Goal: Task Accomplishment & Management: Manage account settings

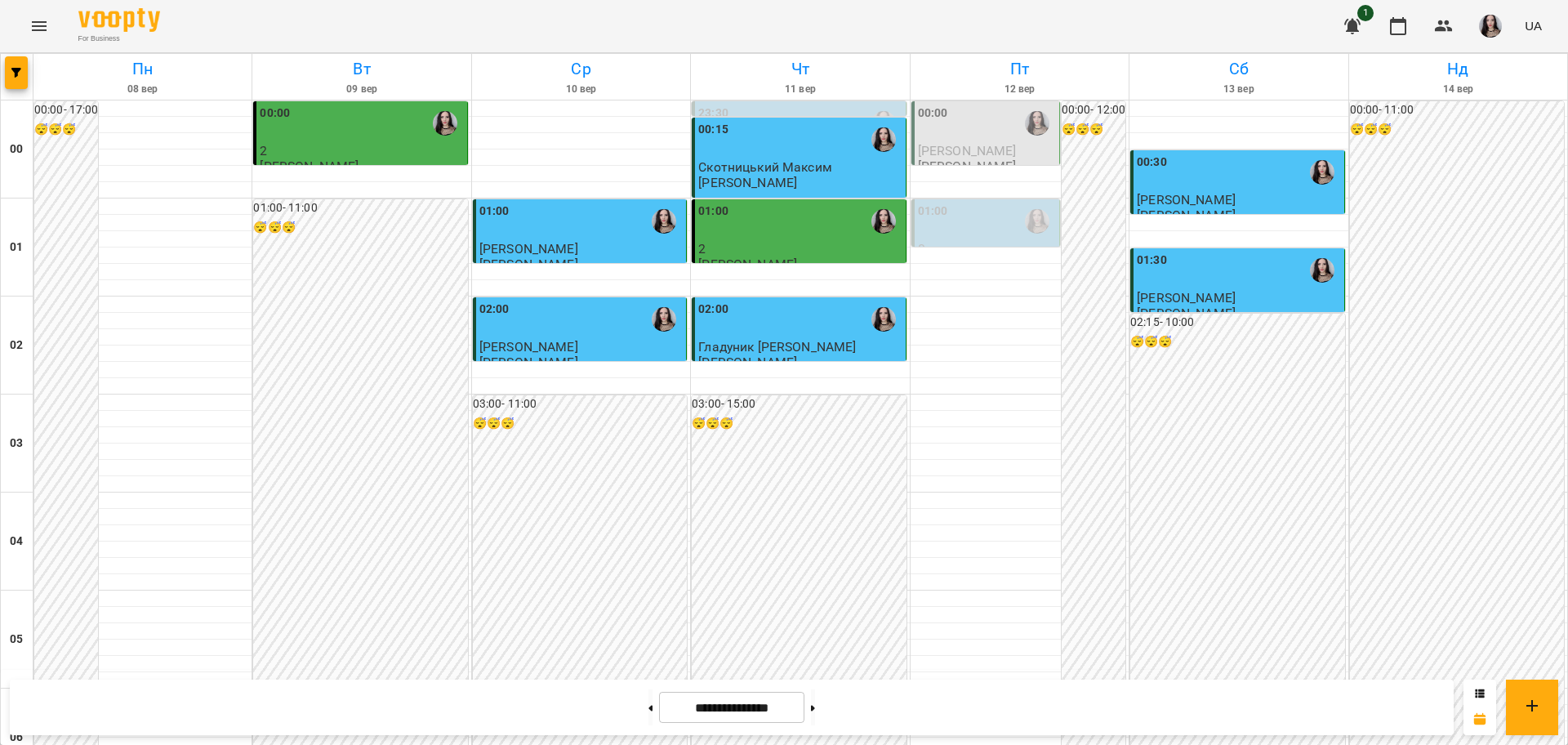
scroll to position [1728, 0]
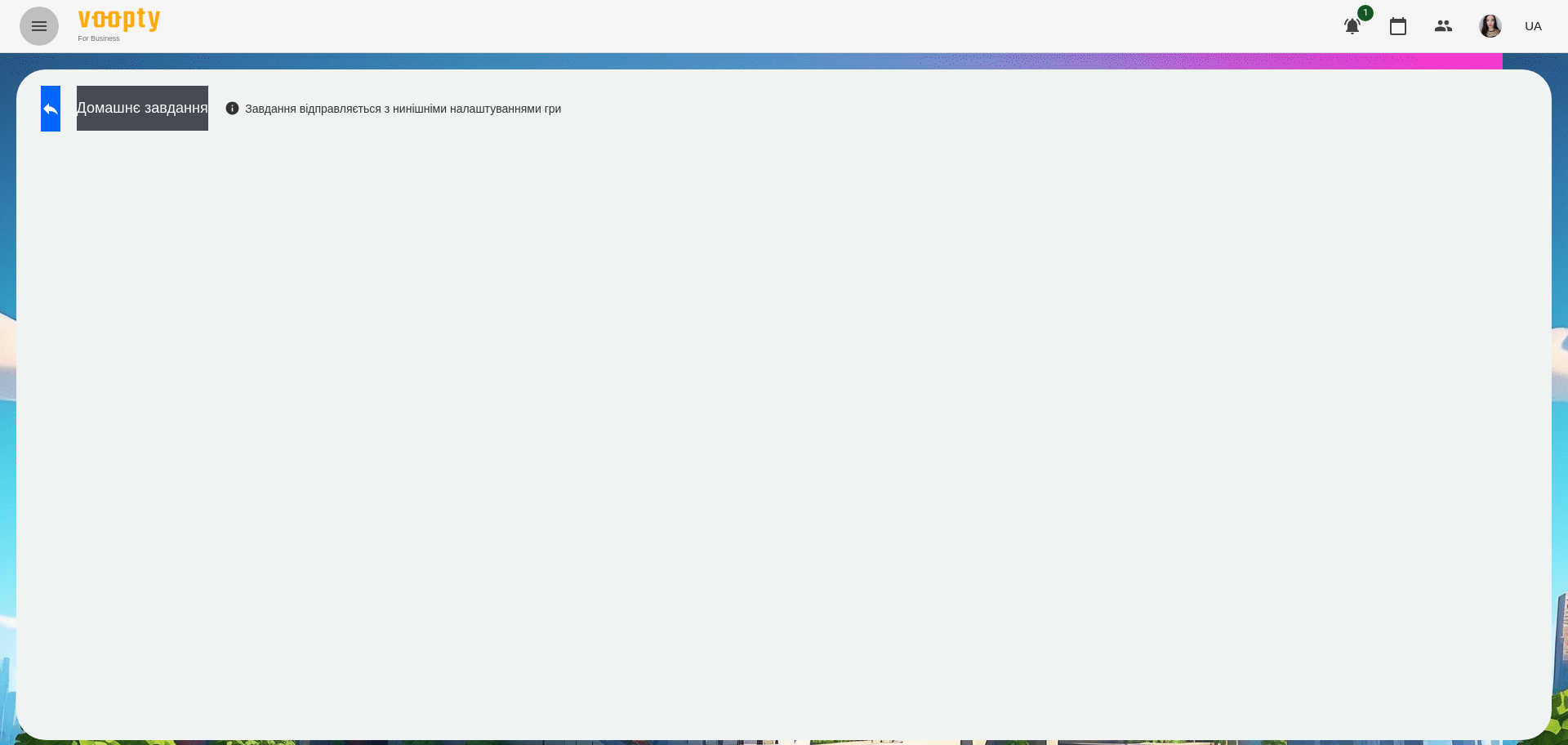
click at [36, 26] on icon "Menu" at bounding box center [39, 26] width 15 height 10
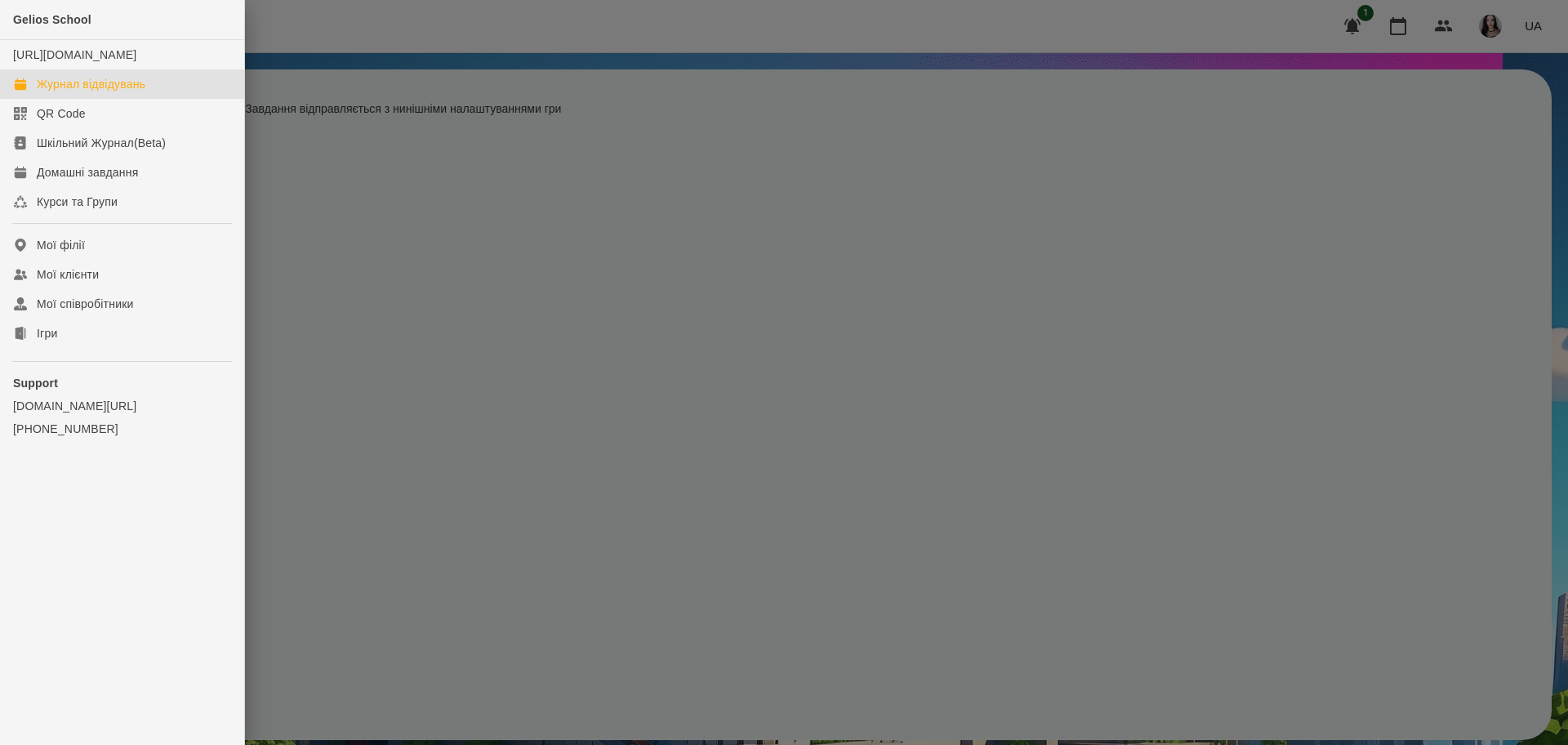
click at [95, 93] on div "Журнал відвідувань" at bounding box center [91, 84] width 108 height 17
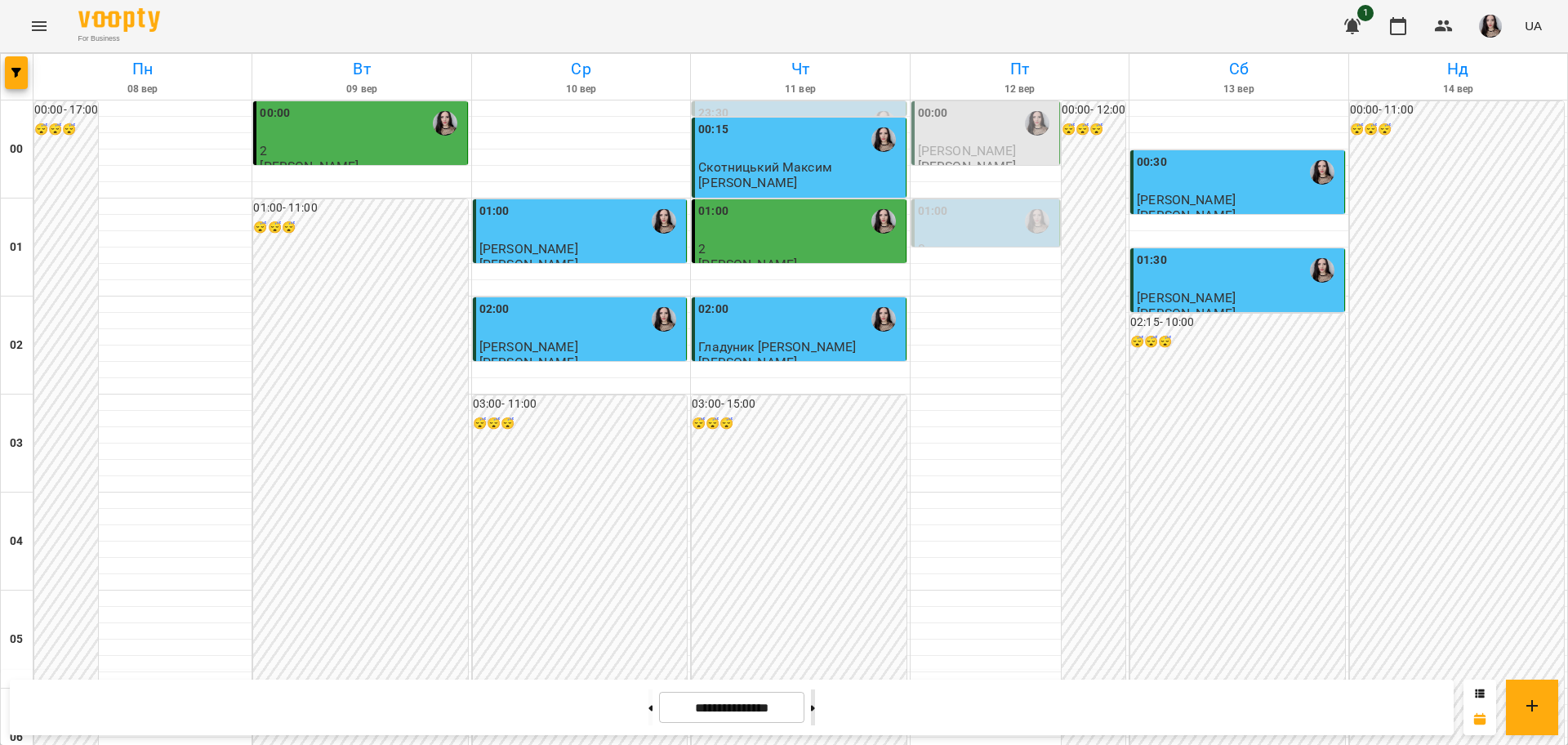
click at [815, 706] on button at bounding box center [813, 707] width 4 height 36
type input "**********"
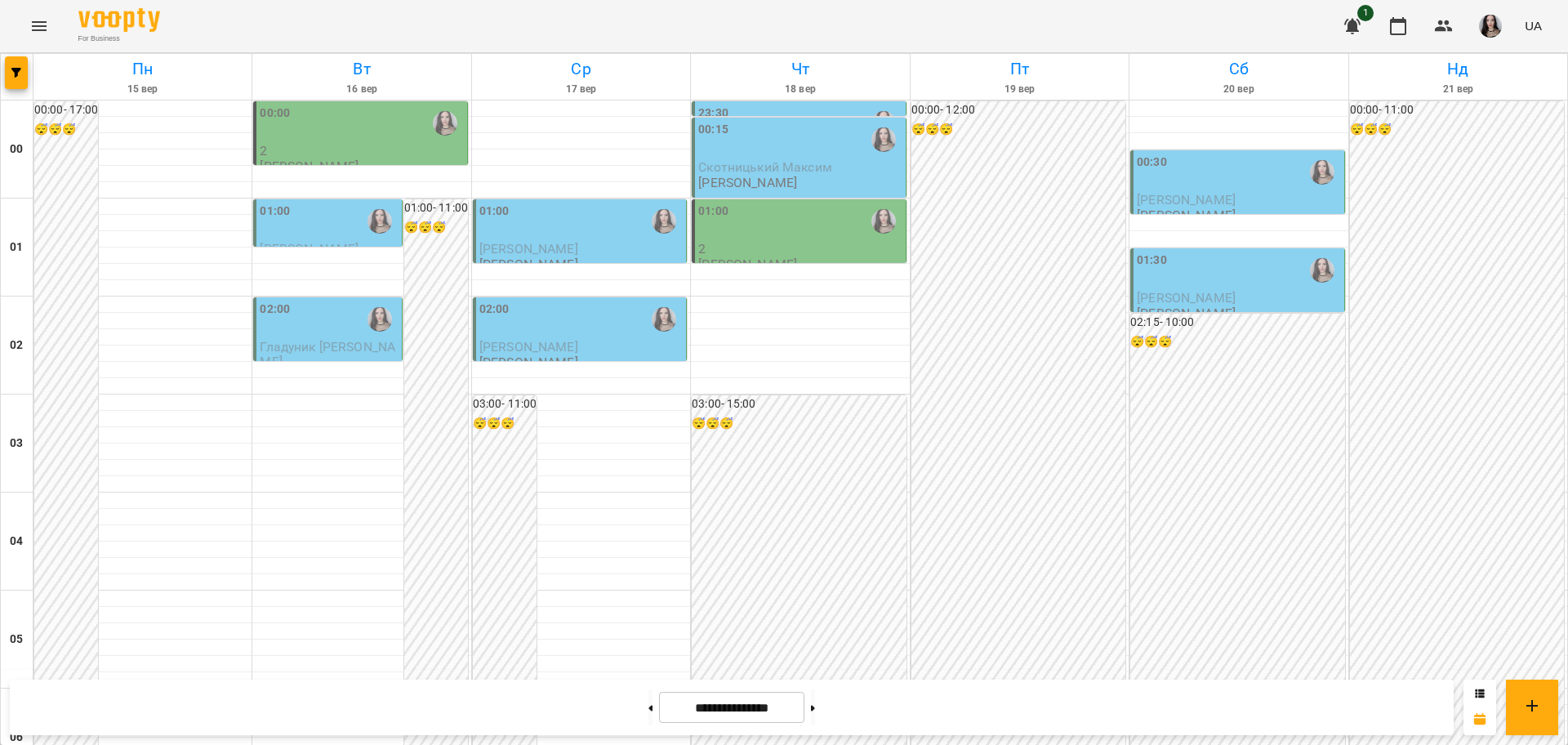
scroll to position [1459, 0]
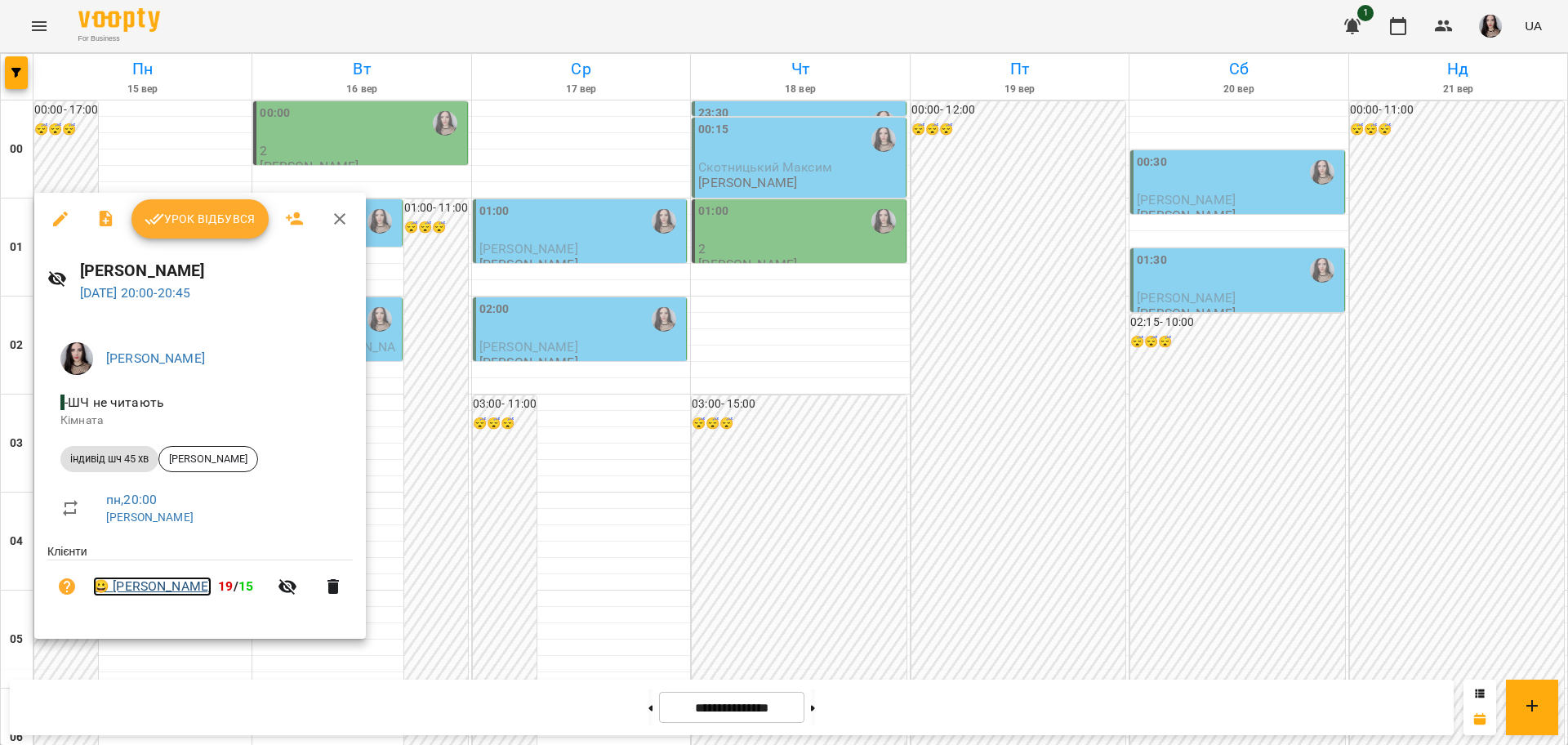
click at [164, 584] on link "😀 [PERSON_NAME]" at bounding box center [151, 587] width 118 height 20
